Goal: Check status: Check status

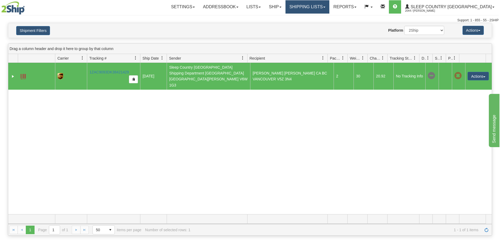
click at [330, 5] on link "Shipping lists" at bounding box center [308, 6] width 44 height 13
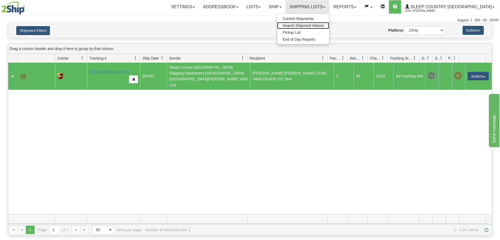
click at [324, 24] on span "Search Shipment History" at bounding box center [303, 25] width 41 height 4
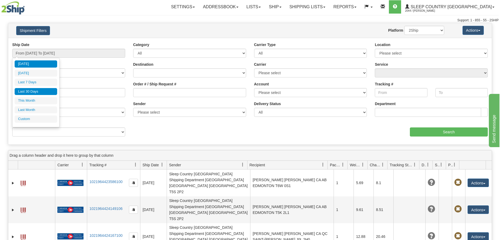
click at [37, 92] on li "Last 30 Days" at bounding box center [36, 91] width 43 height 7
type input "From [DATE] To [DATE]"
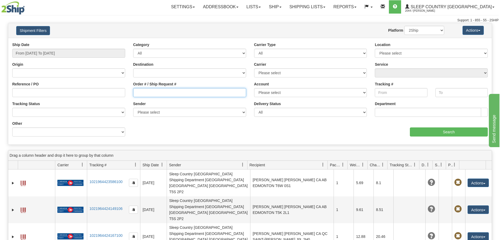
click at [135, 92] on input "Order # / Ship Request #" at bounding box center [189, 92] width 113 height 9
paste input "9000H951873"
type input "9000H951873"
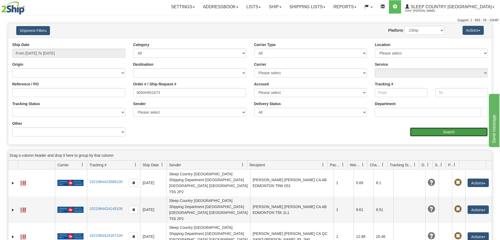
click at [448, 132] on input "Search" at bounding box center [449, 131] width 78 height 9
